Goal: Task Accomplishment & Management: Manage account settings

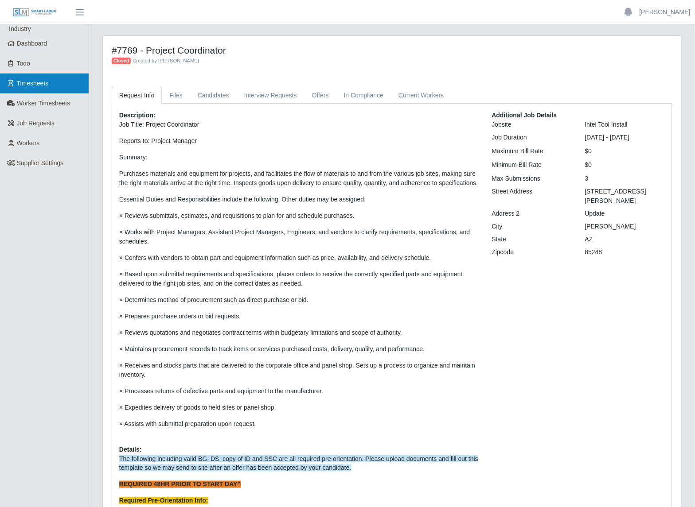
click at [31, 78] on link "Timesheets" at bounding box center [44, 84] width 89 height 20
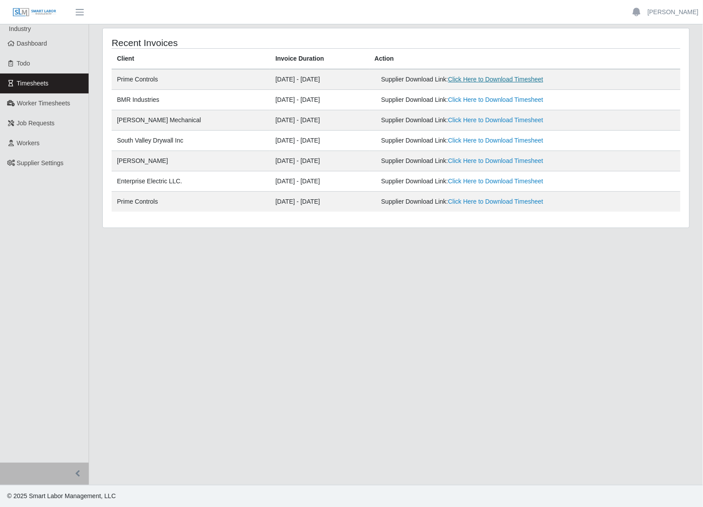
click at [488, 76] on link "Click Here to Download Timesheet" at bounding box center [495, 79] width 95 height 7
click at [44, 47] on span "Dashboard" at bounding box center [32, 43] width 31 height 7
